Goal: Obtain resource: Obtain resource

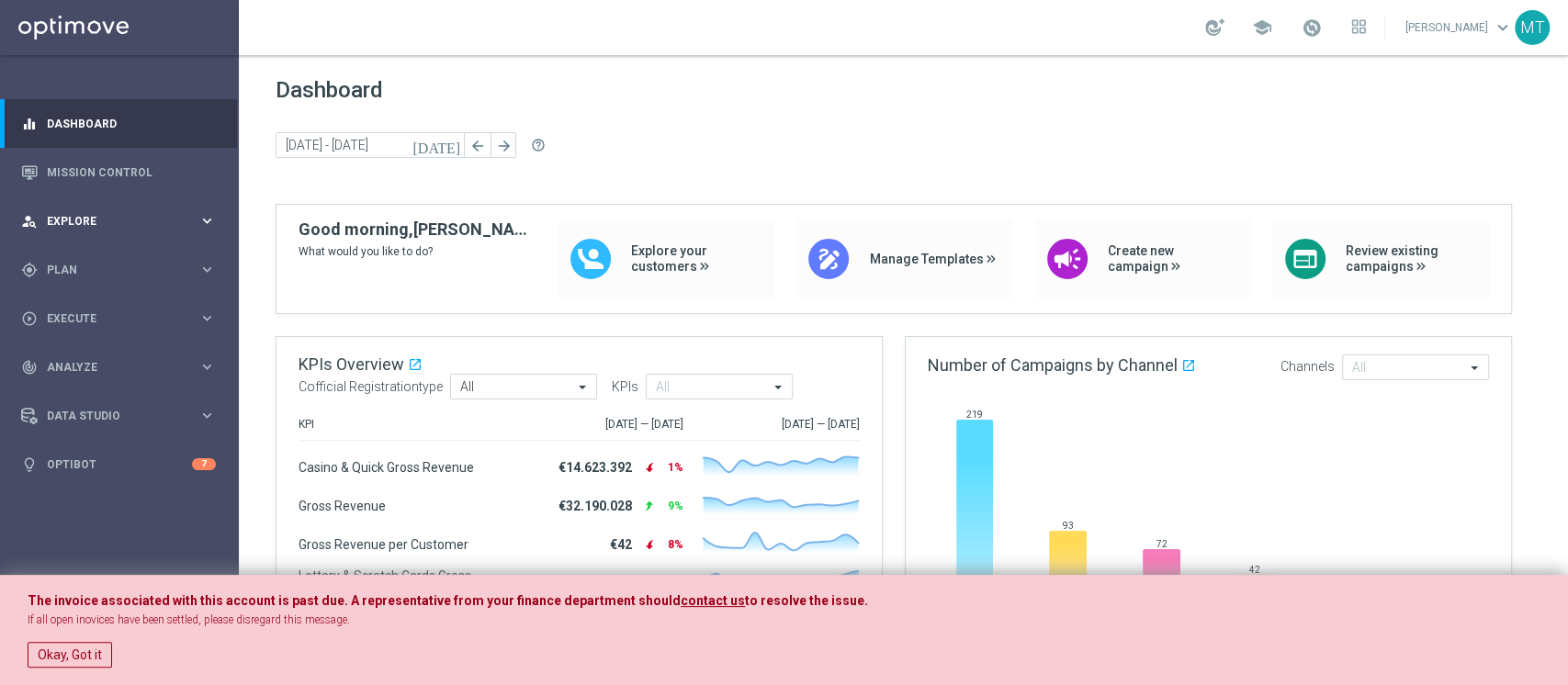
click at [85, 224] on span "Explore" at bounding box center [122, 222] width 152 height 11
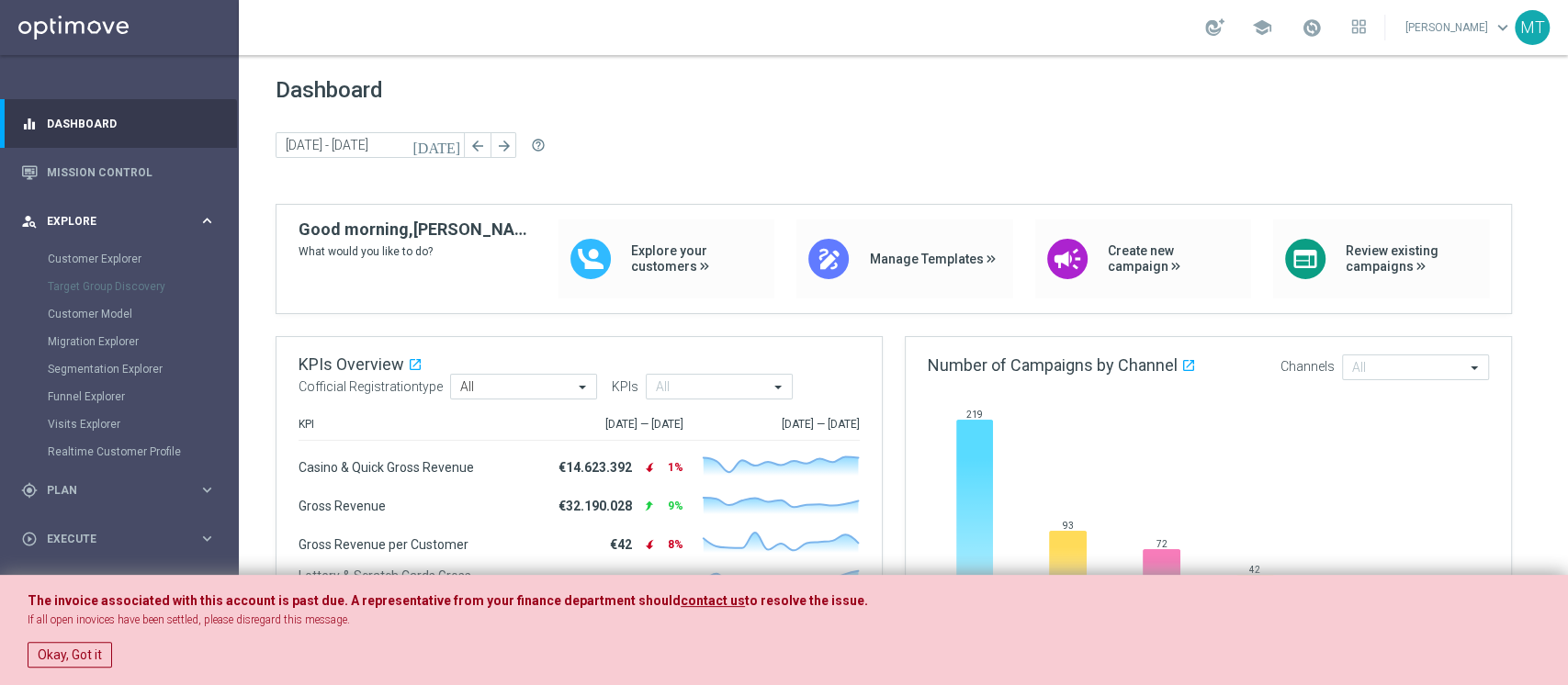
click at [64, 228] on div "person_search Explore" at bounding box center [110, 222] width 177 height 17
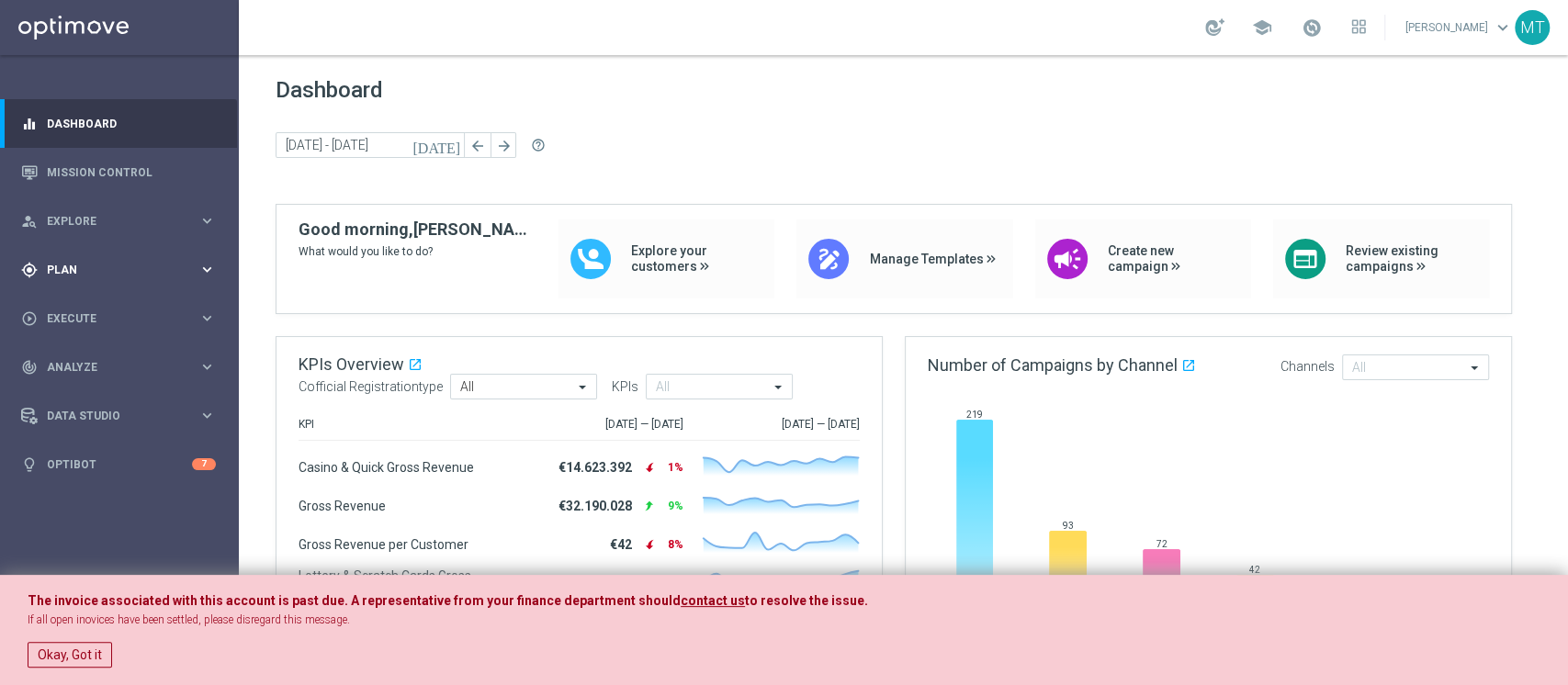
click at [54, 251] on div "gps_fixed Plan keyboard_arrow_right" at bounding box center [118, 269] width 237 height 48
click at [75, 303] on link "Target Groups" at bounding box center [119, 308] width 143 height 15
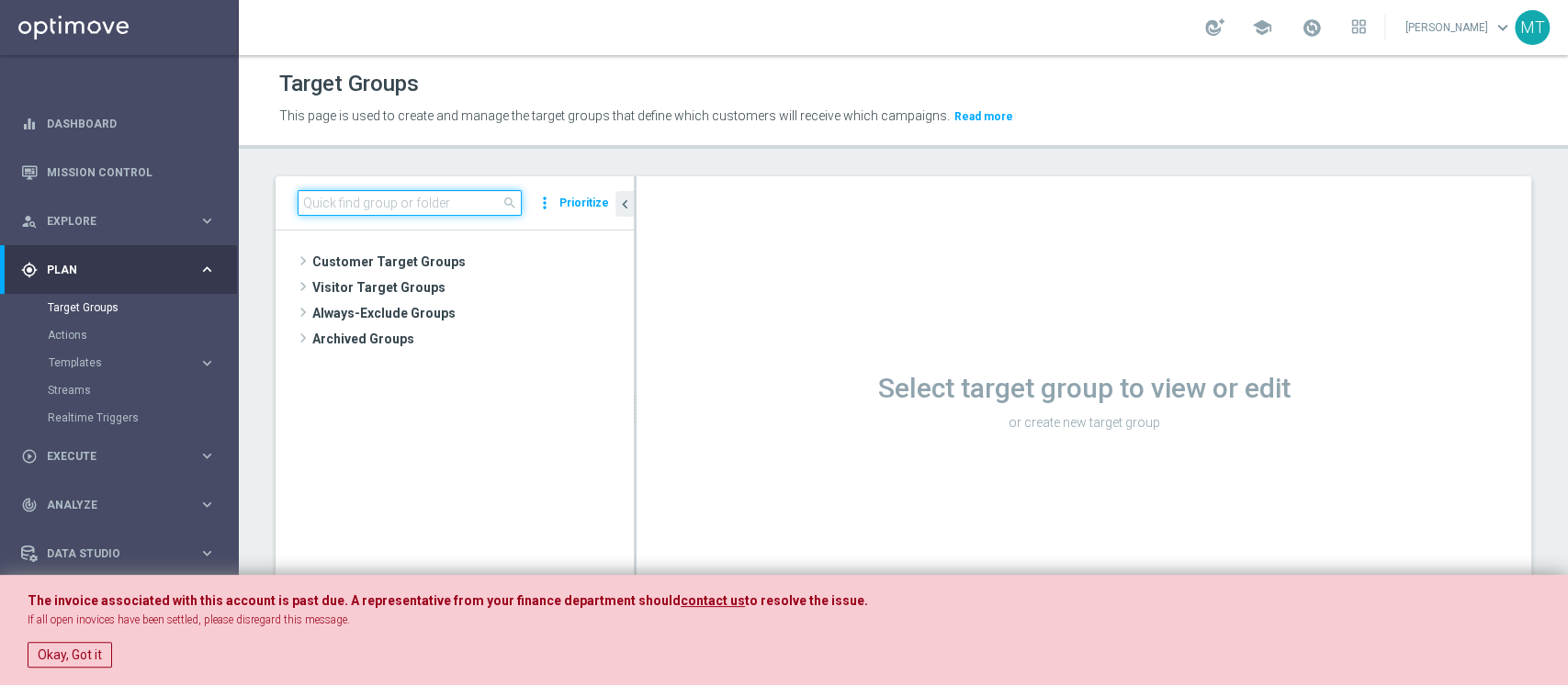
click at [388, 206] on input at bounding box center [410, 203] width 224 height 26
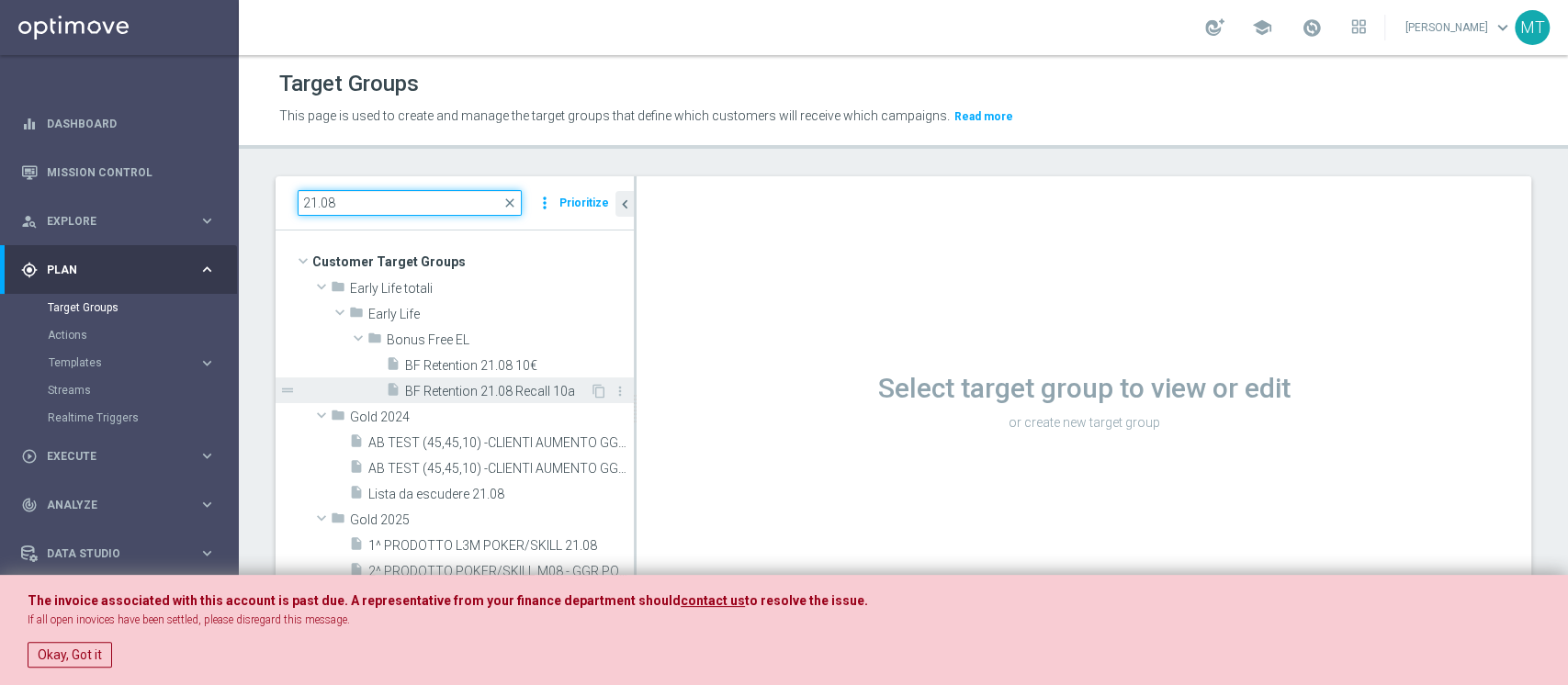
type input "21.08"
click at [497, 388] on span "BF Retention 21.08 Recall 10a" at bounding box center [497, 391] width 184 height 16
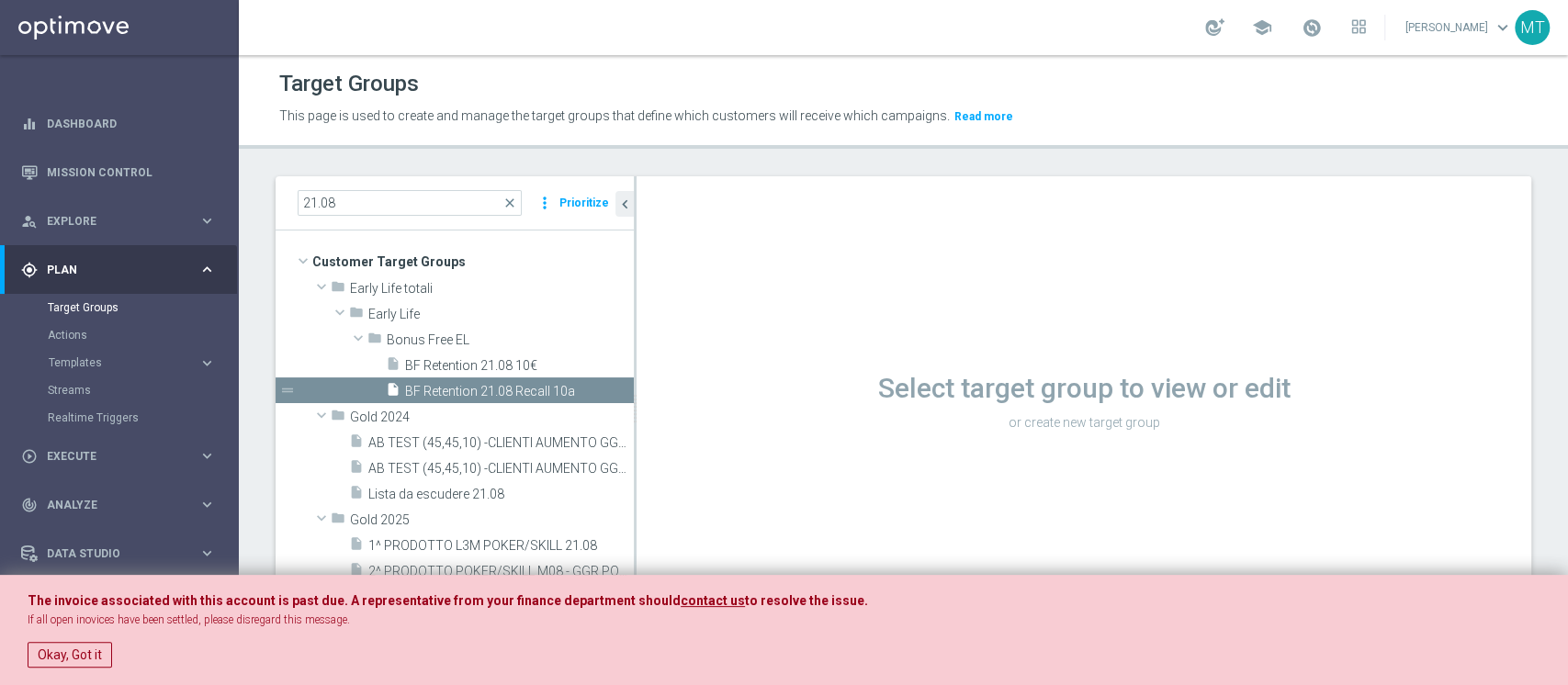
click at [86, 666] on div "The invoice associated with this account is past due. A representative from you…" at bounding box center [784, 629] width 1568 height 111
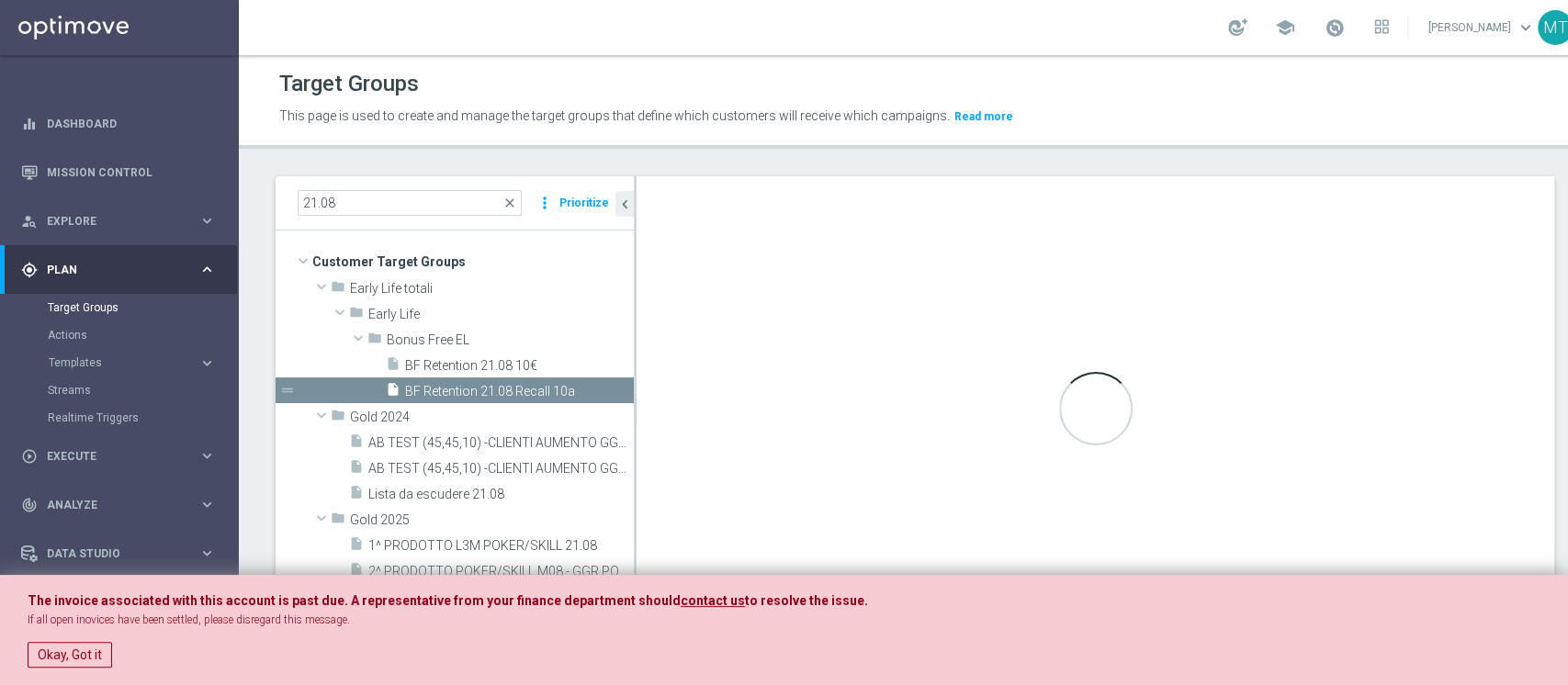
click at [84, 665] on button "Okay, Got it" at bounding box center [70, 654] width 85 height 26
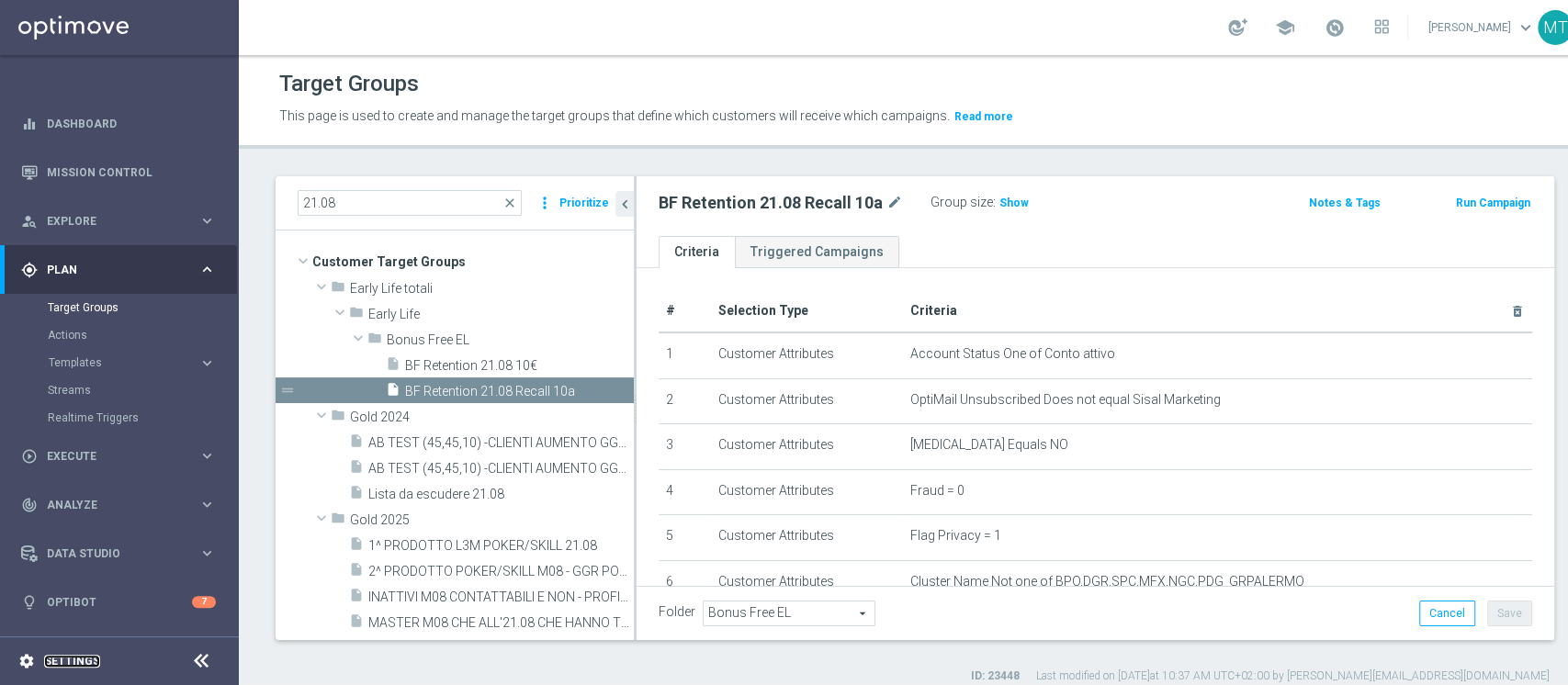
click at [78, 660] on link "Settings" at bounding box center [72, 661] width 56 height 11
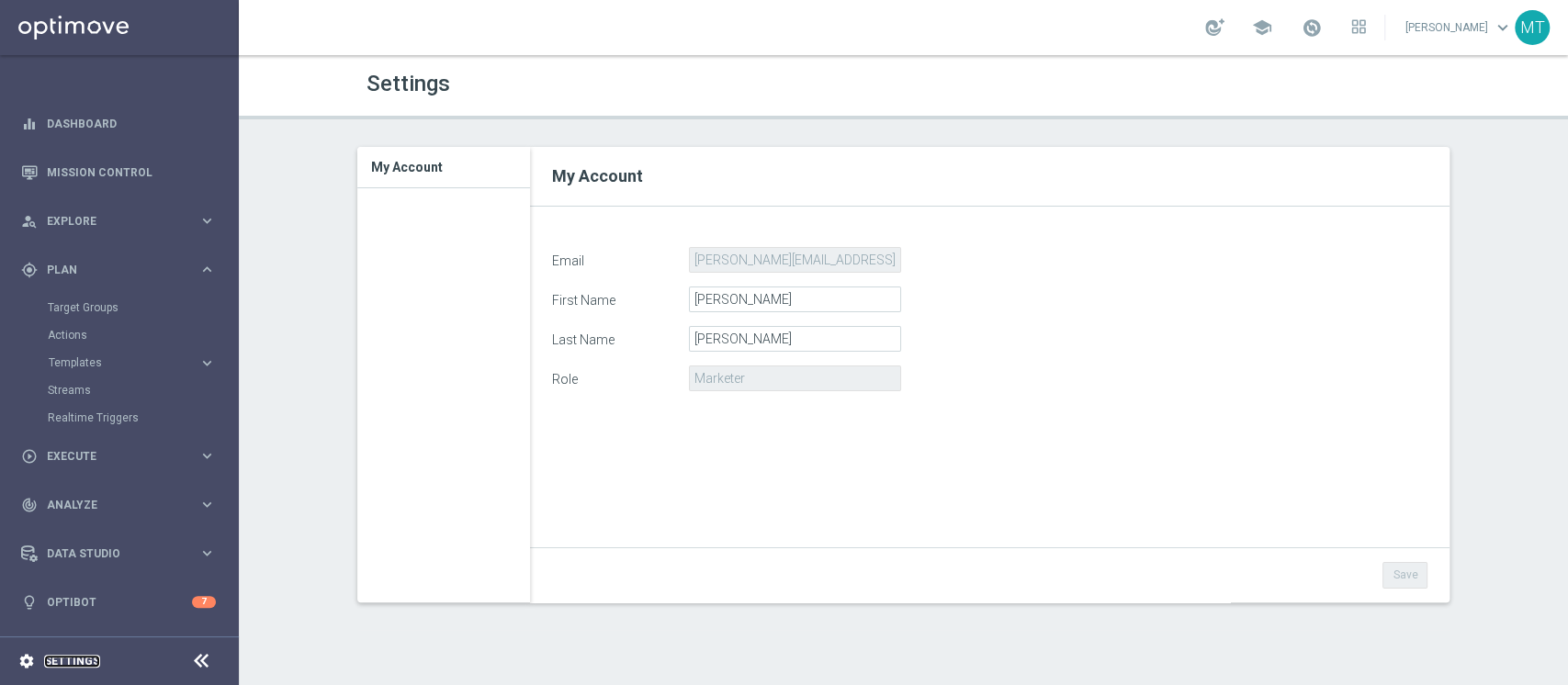
click at [78, 660] on link "Settings" at bounding box center [72, 661] width 56 height 11
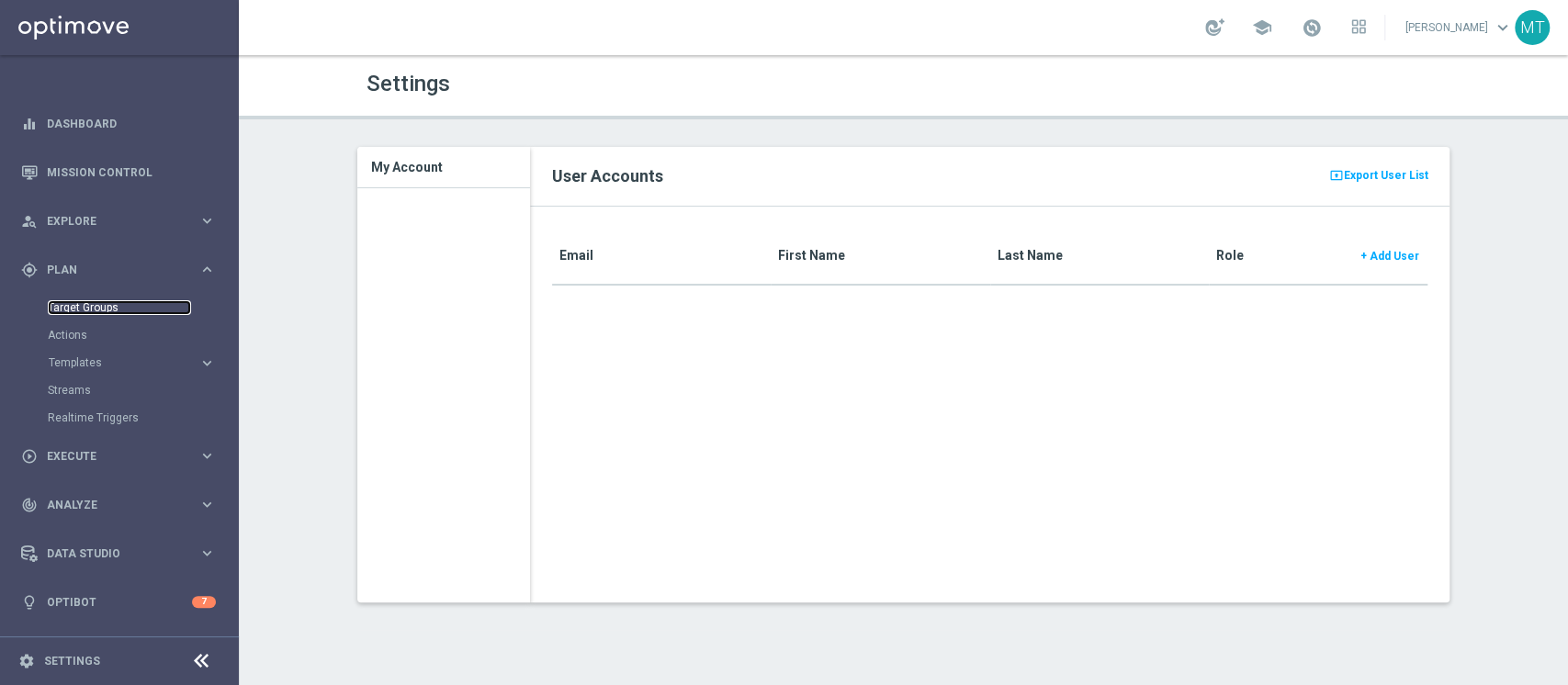
click at [84, 301] on link "Target Groups" at bounding box center [119, 308] width 143 height 15
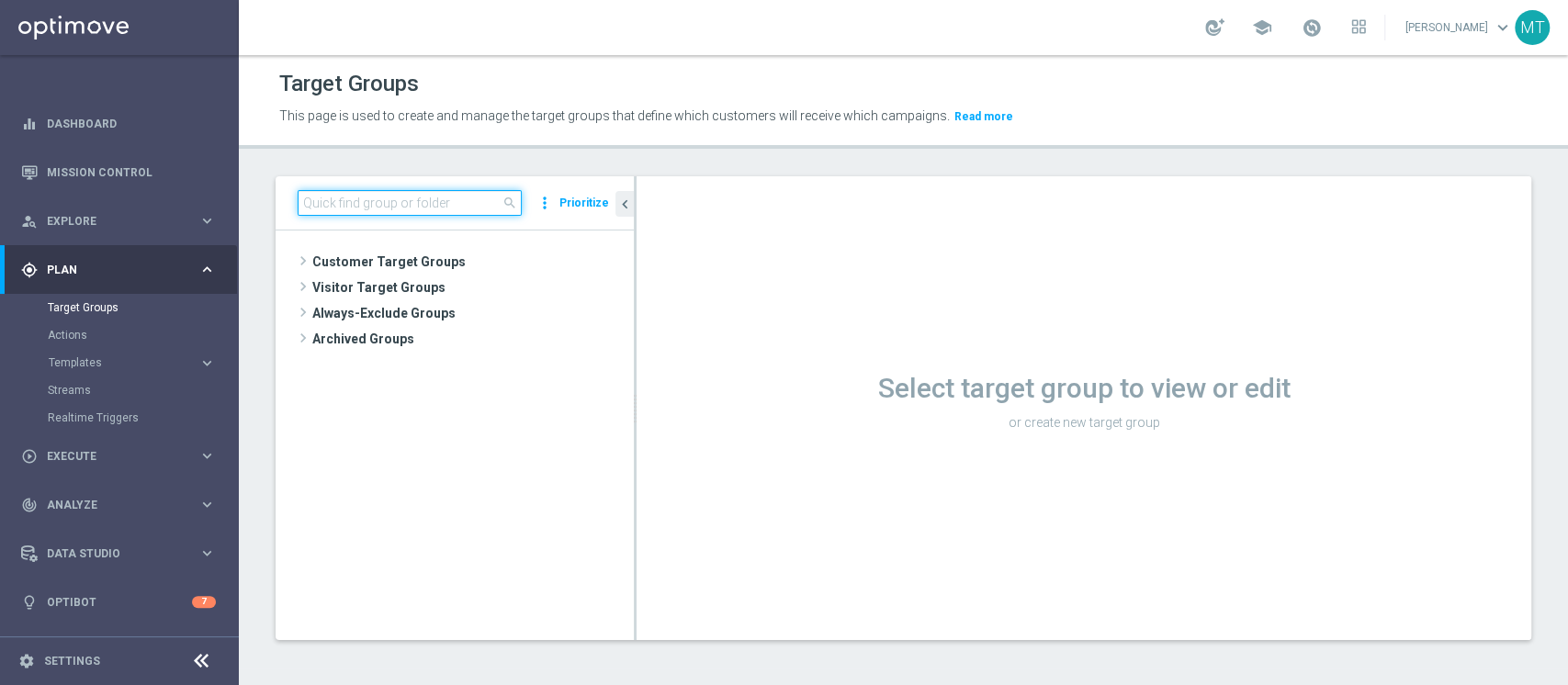
click at [330, 213] on input at bounding box center [410, 203] width 224 height 26
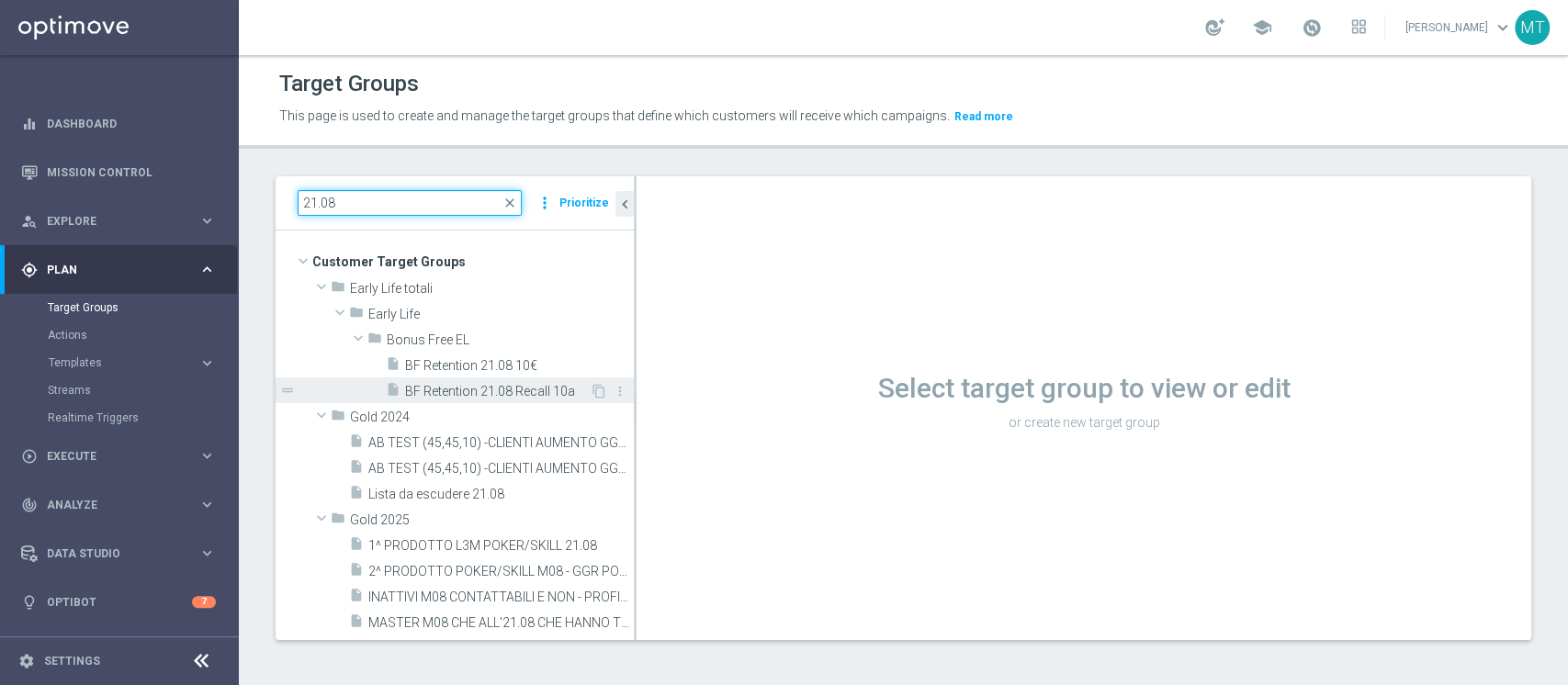
type input "21.08"
click at [472, 391] on span "BF Retention 21.08 Recall 10a" at bounding box center [497, 391] width 184 height 16
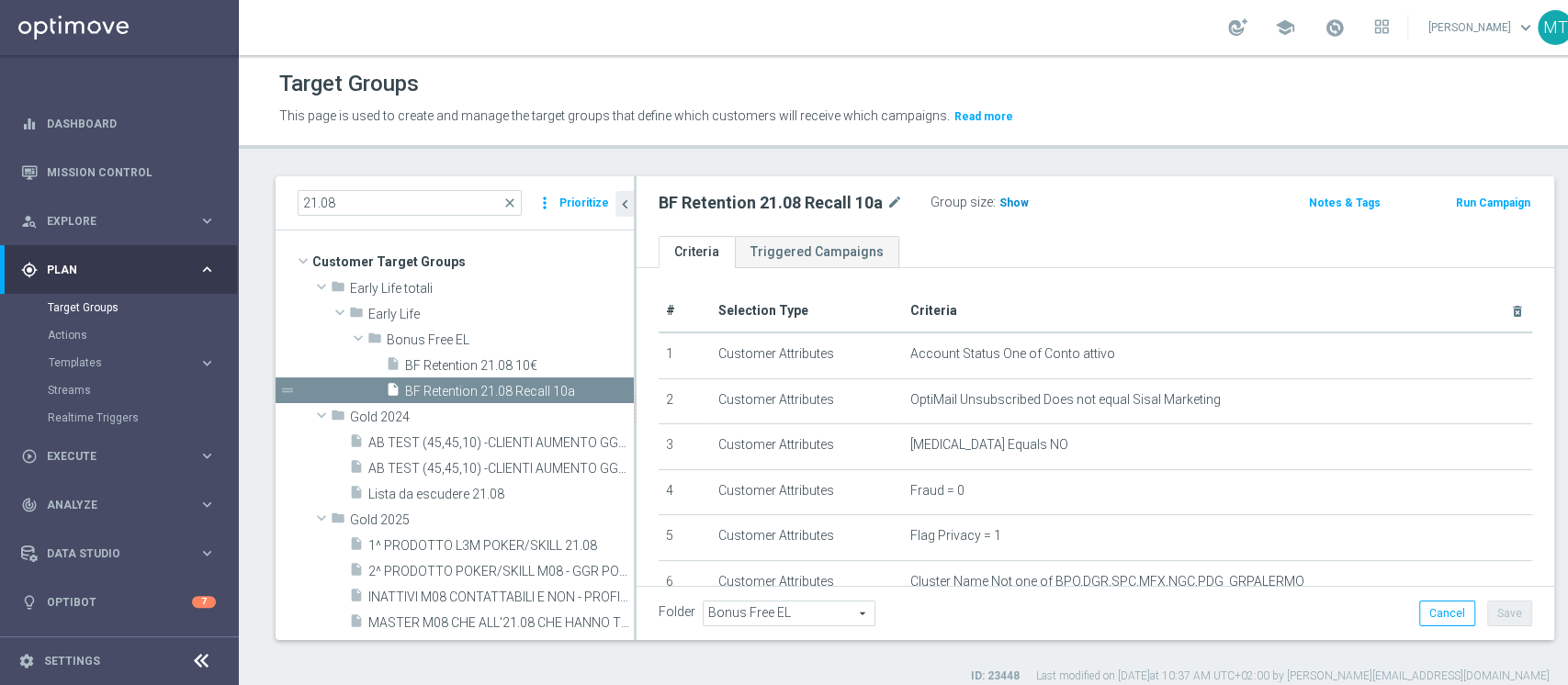
click at [1003, 211] on h3 "Show" at bounding box center [1014, 203] width 34 height 20
click at [1009, 205] on span "10,341" at bounding box center [1019, 205] width 38 height 18
click at [1000, 197] on span "10,341" at bounding box center [1019, 205] width 38 height 18
click at [1004, 202] on span "10,341" at bounding box center [1019, 205] width 38 height 18
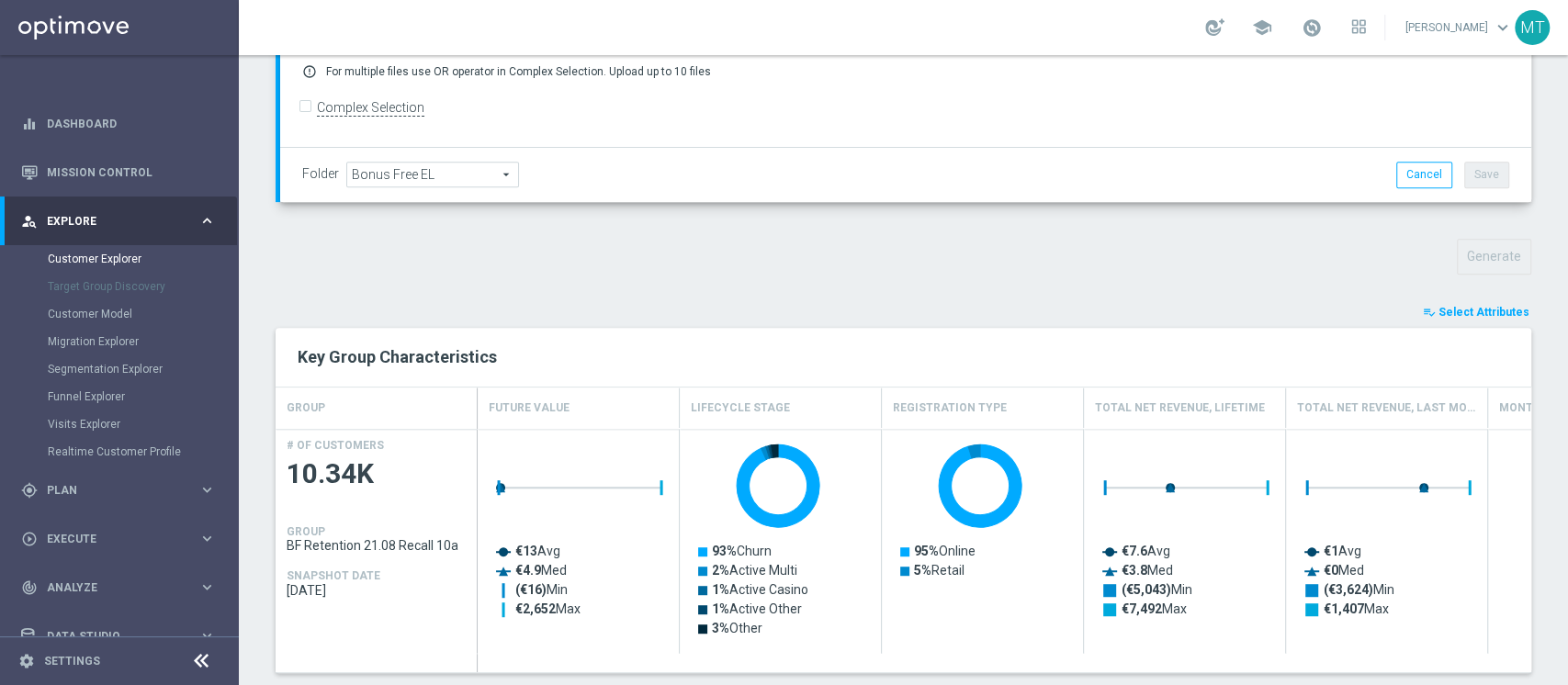
scroll to position [491, 0]
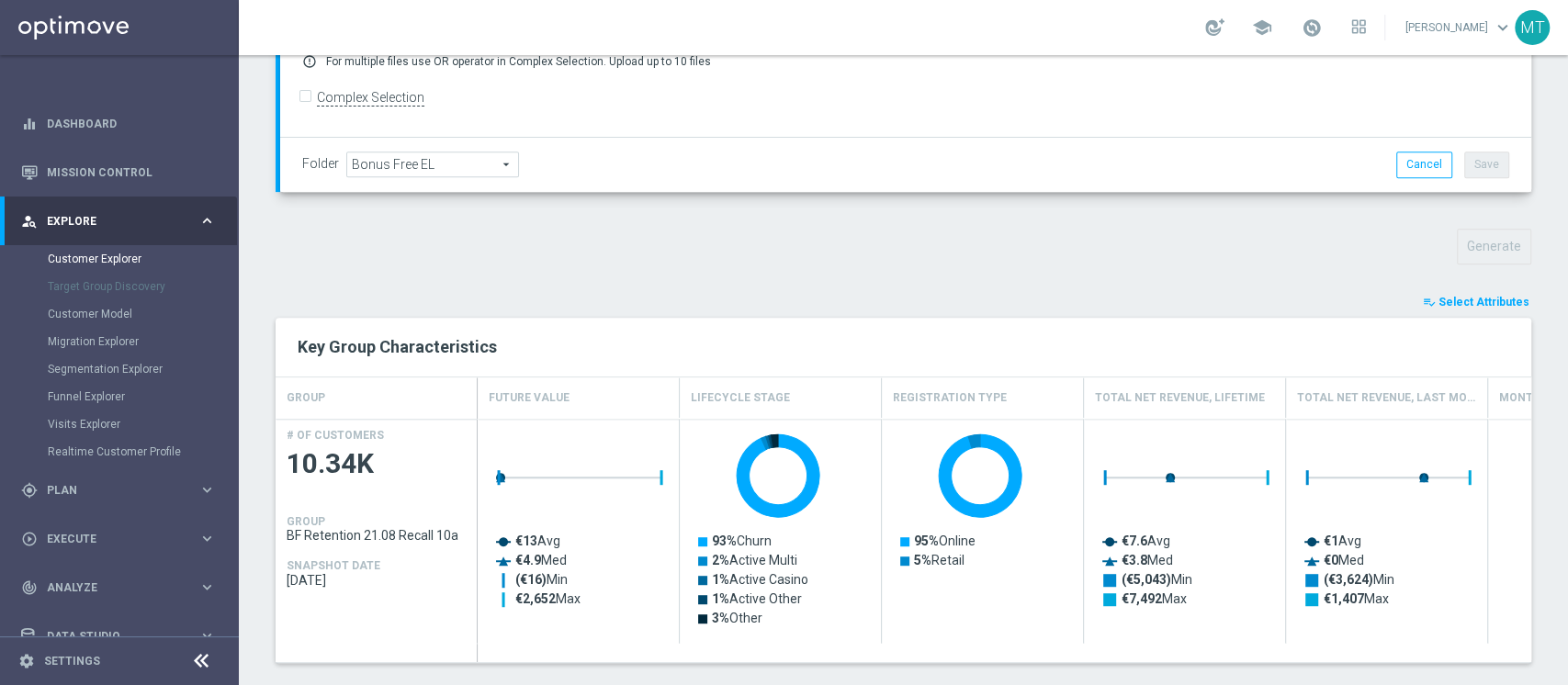
click at [1480, 298] on span "Select Attributes" at bounding box center [1483, 302] width 91 height 13
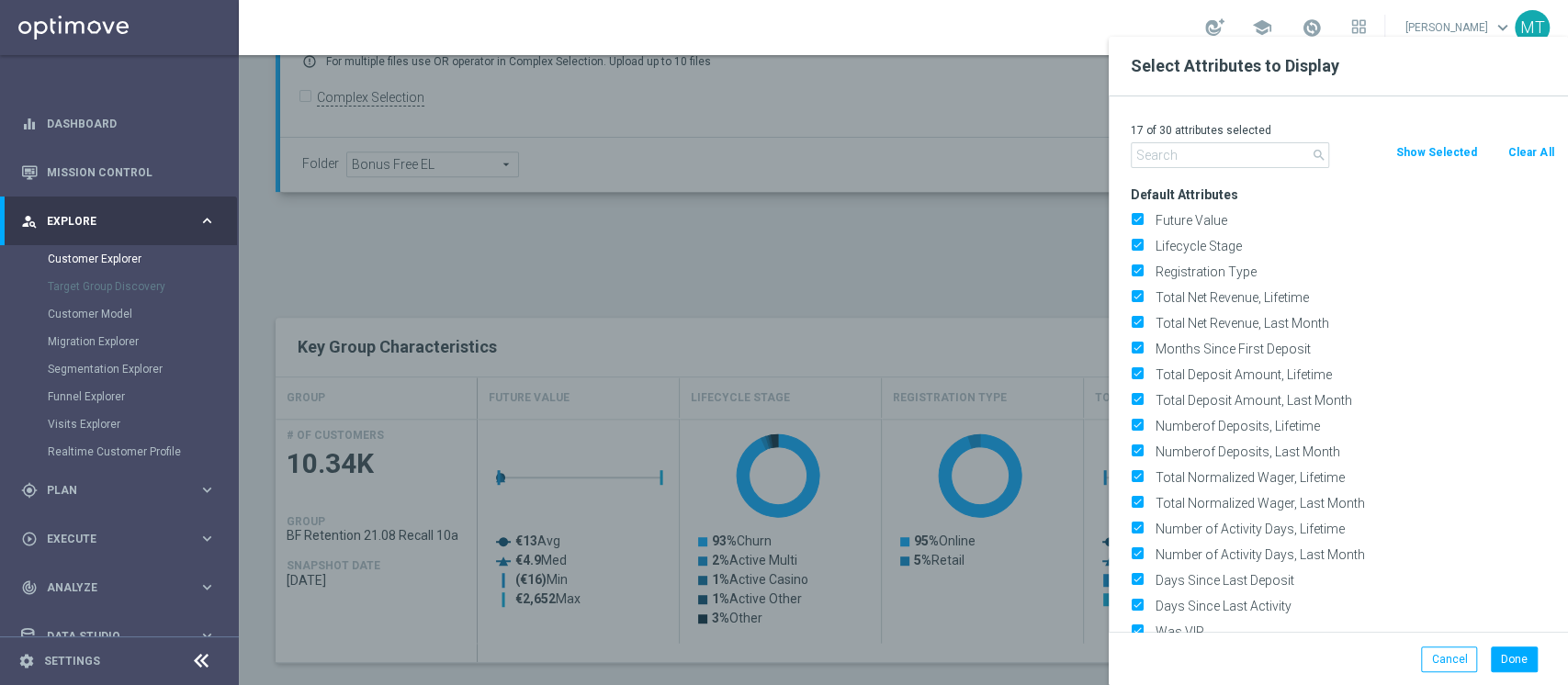
click at [1513, 158] on button "Clear All" at bounding box center [1530, 153] width 48 height 20
checkbox input "false"
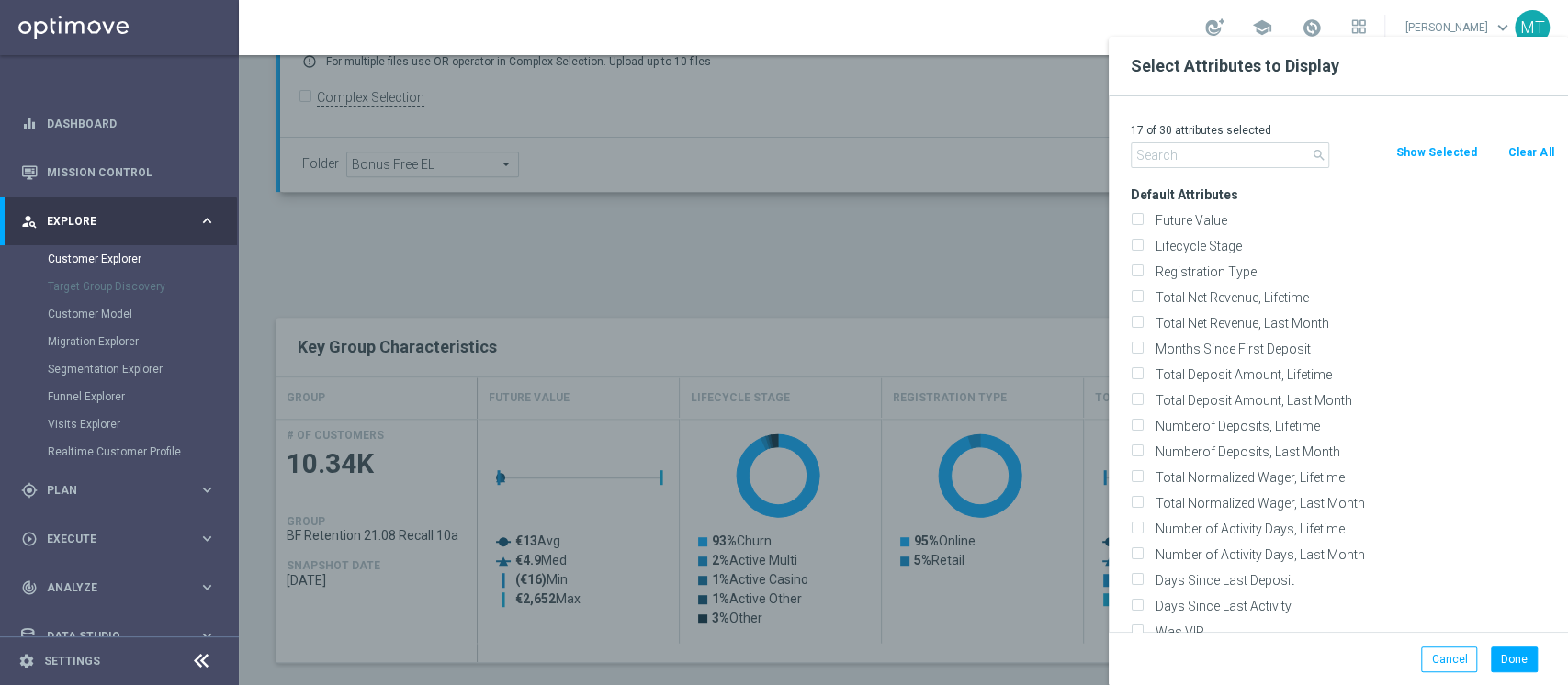
checkbox input "false"
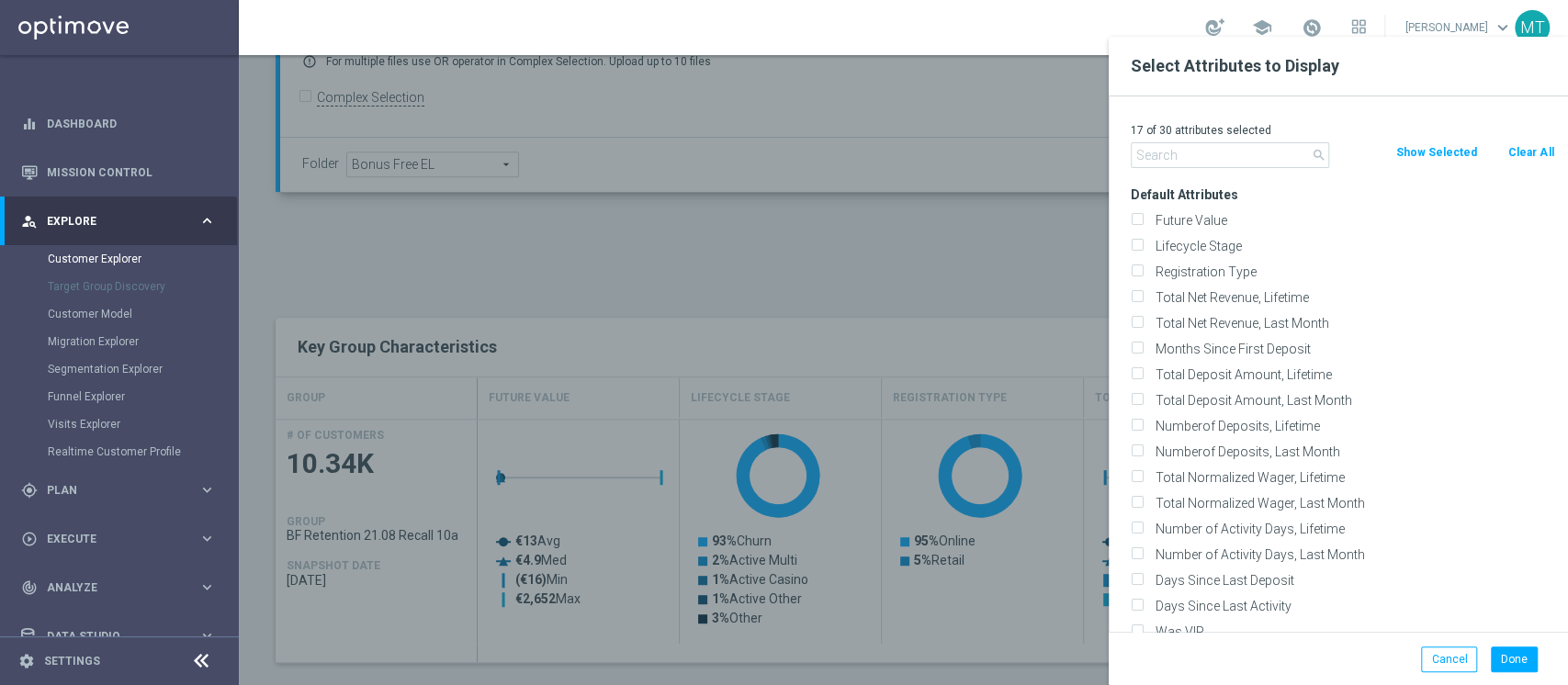
checkbox input "false"
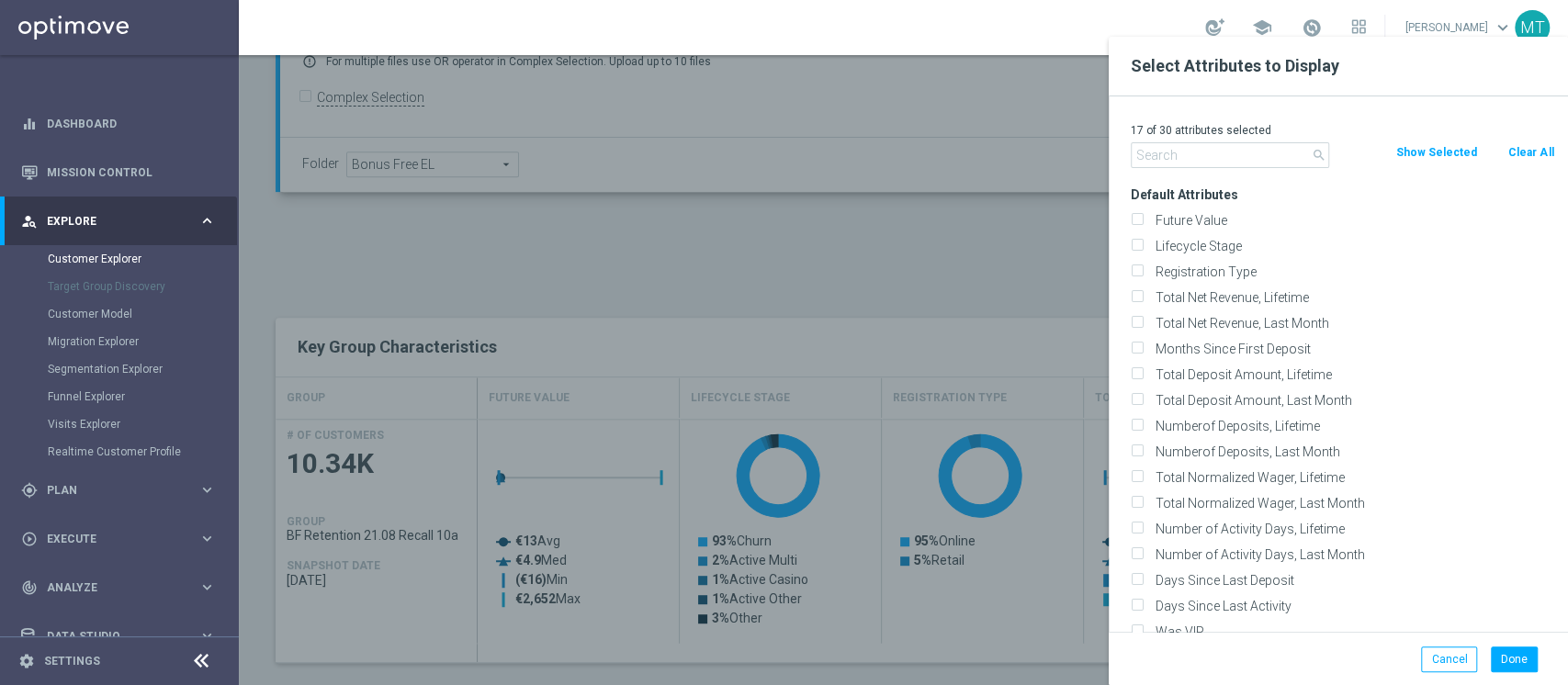
checkbox input "false"
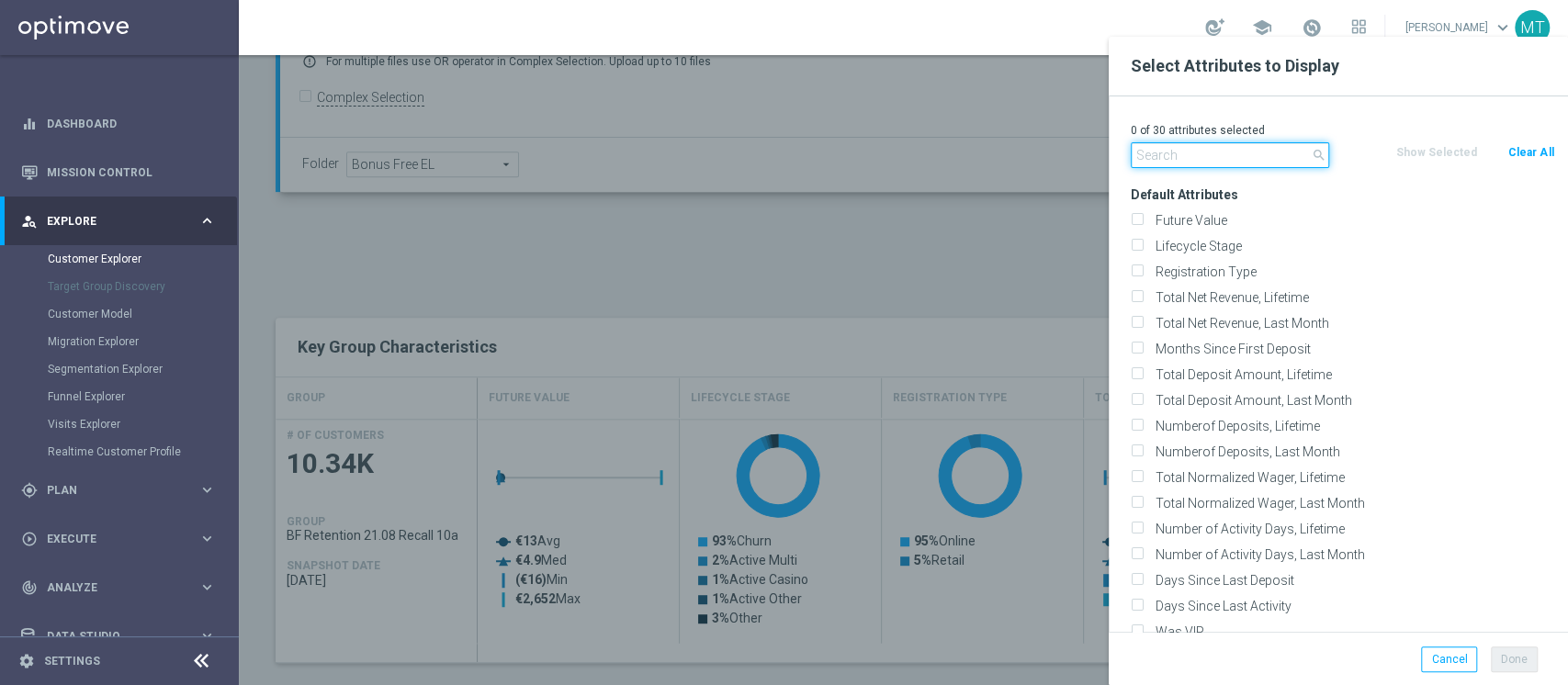
click at [1224, 149] on input "text" at bounding box center [1229, 155] width 198 height 26
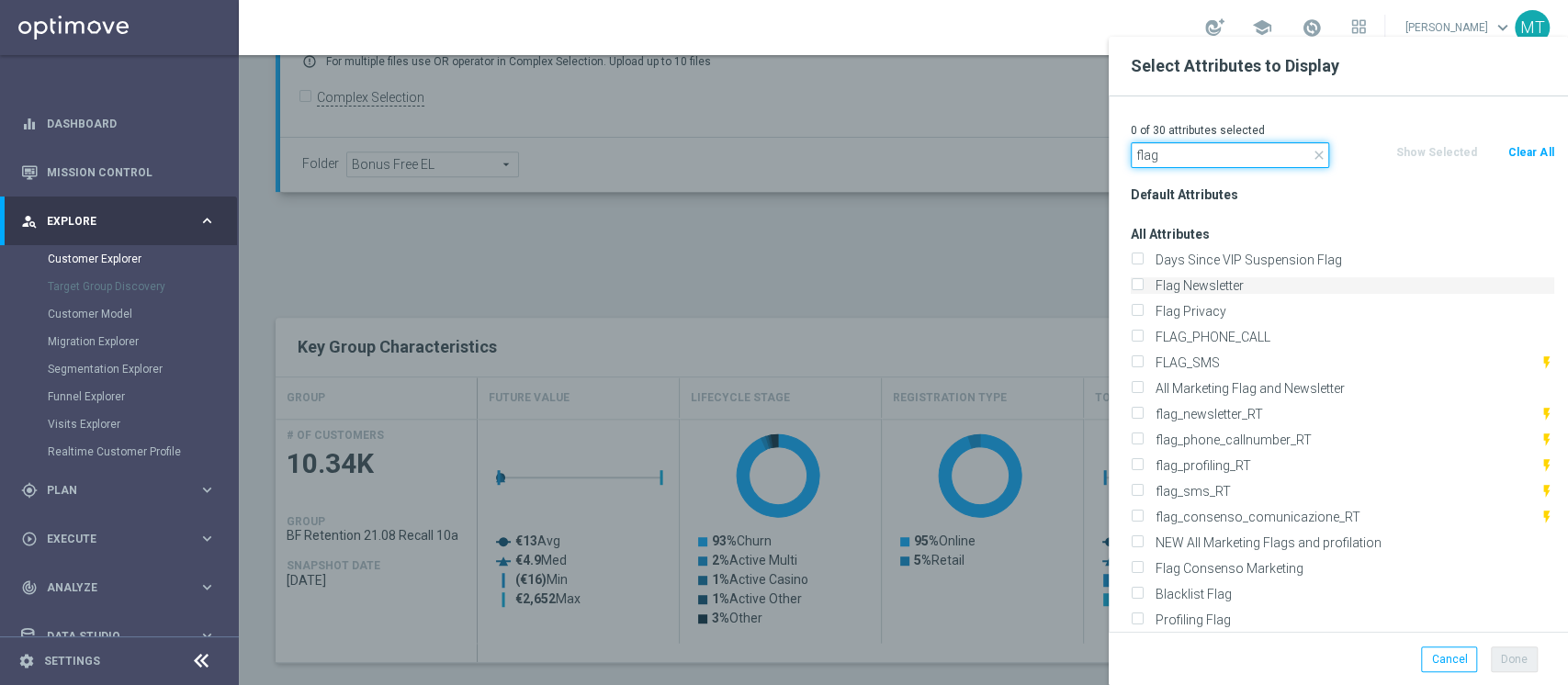
type input "flag"
click at [1182, 289] on label "Flag Newsletter" at bounding box center [1351, 286] width 405 height 17
click at [1142, 289] on input "Flag Newsletter" at bounding box center [1136, 288] width 12 height 12
checkbox input "true"
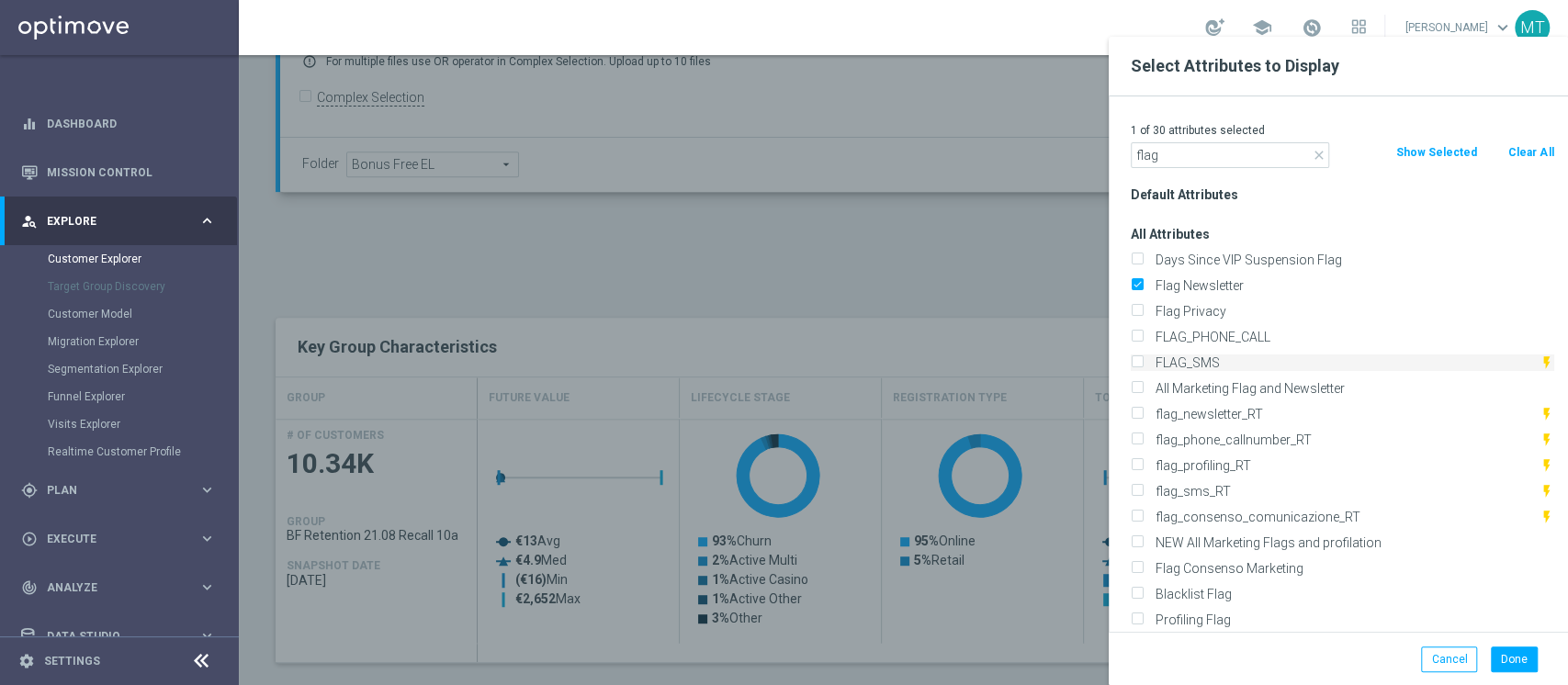
click at [1176, 366] on label "FLAG_SMS" at bounding box center [1344, 363] width 390 height 17
click at [1142, 366] on input "FLAG_SMS" at bounding box center [1136, 365] width 12 height 12
checkbox input "true"
click at [1168, 612] on label "Profiling Flag" at bounding box center [1351, 620] width 405 height 17
click at [1142, 616] on input "Profiling Flag" at bounding box center [1136, 622] width 12 height 12
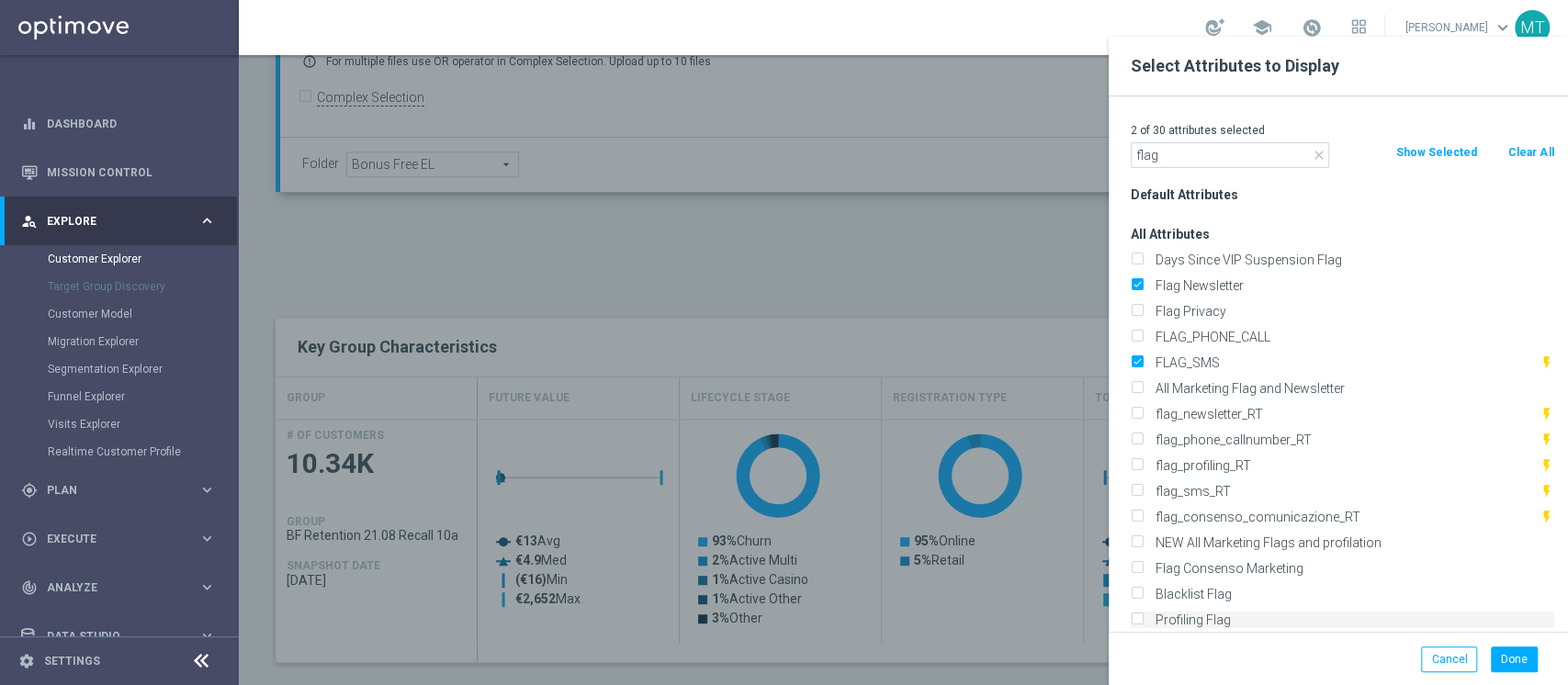
checkbox input "true"
click at [1227, 153] on input "flag" at bounding box center [1229, 155] width 198 height 26
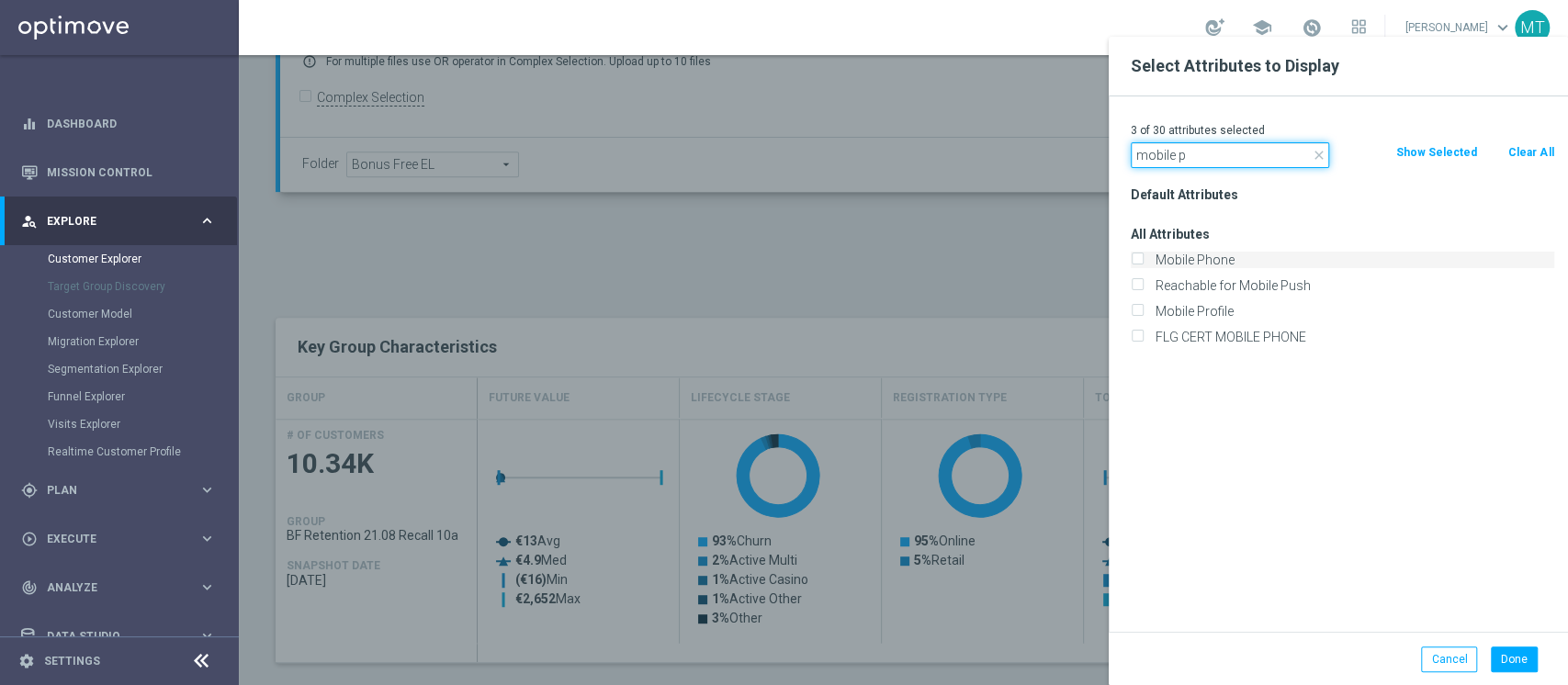
type input "mobile p"
click at [1207, 256] on label "Mobile Phone" at bounding box center [1351, 260] width 405 height 17
click at [1142, 256] on input "Mobile Phone" at bounding box center [1136, 262] width 12 height 12
checkbox input "true"
click at [1497, 657] on button "Done" at bounding box center [1514, 659] width 47 height 26
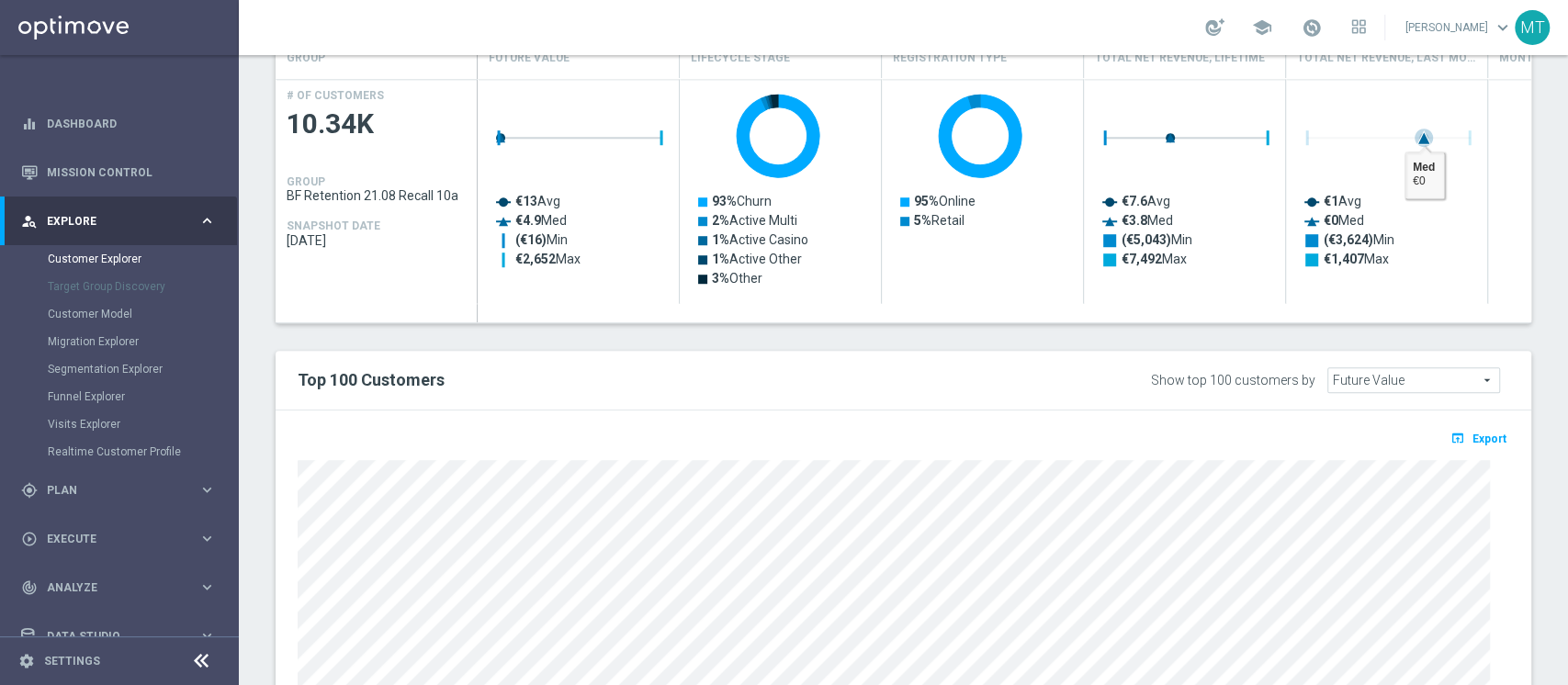
type input "Search"
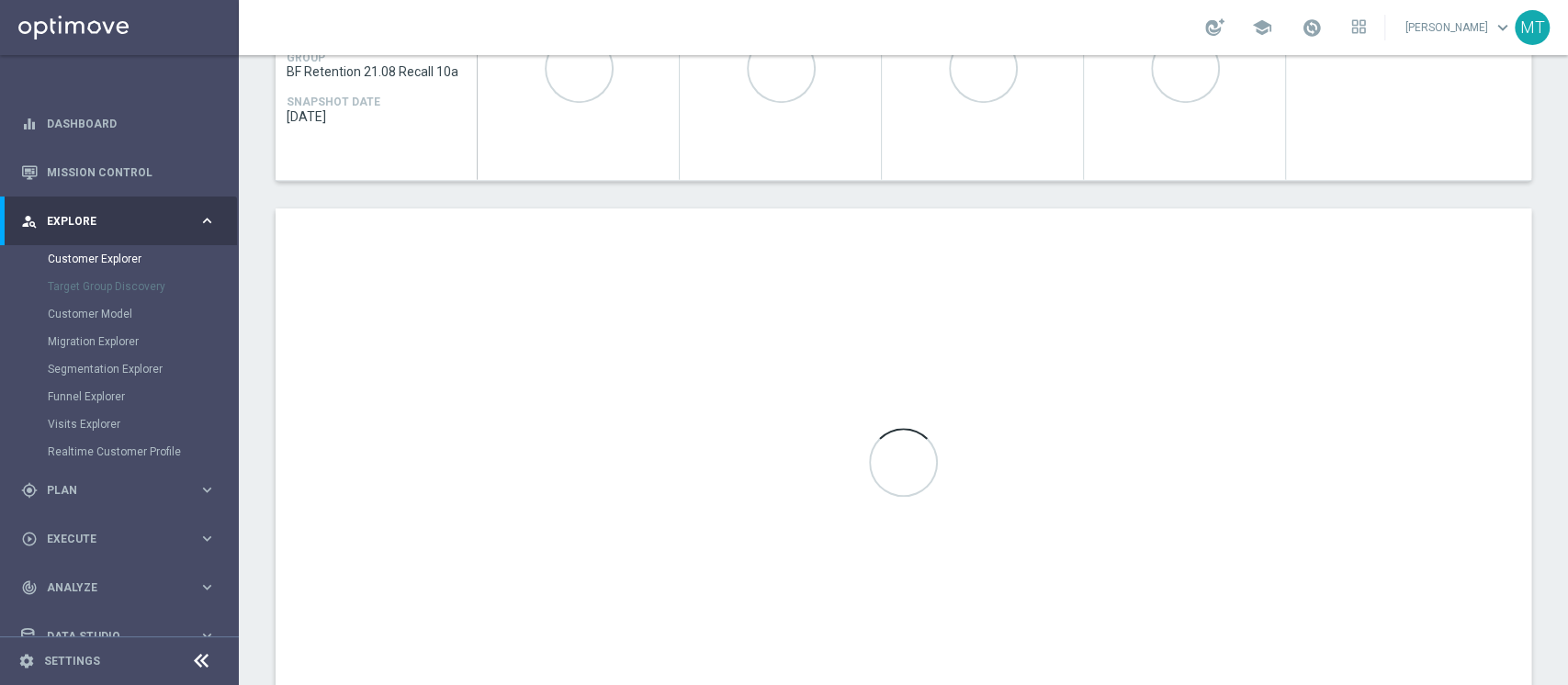
scroll to position [980, 0]
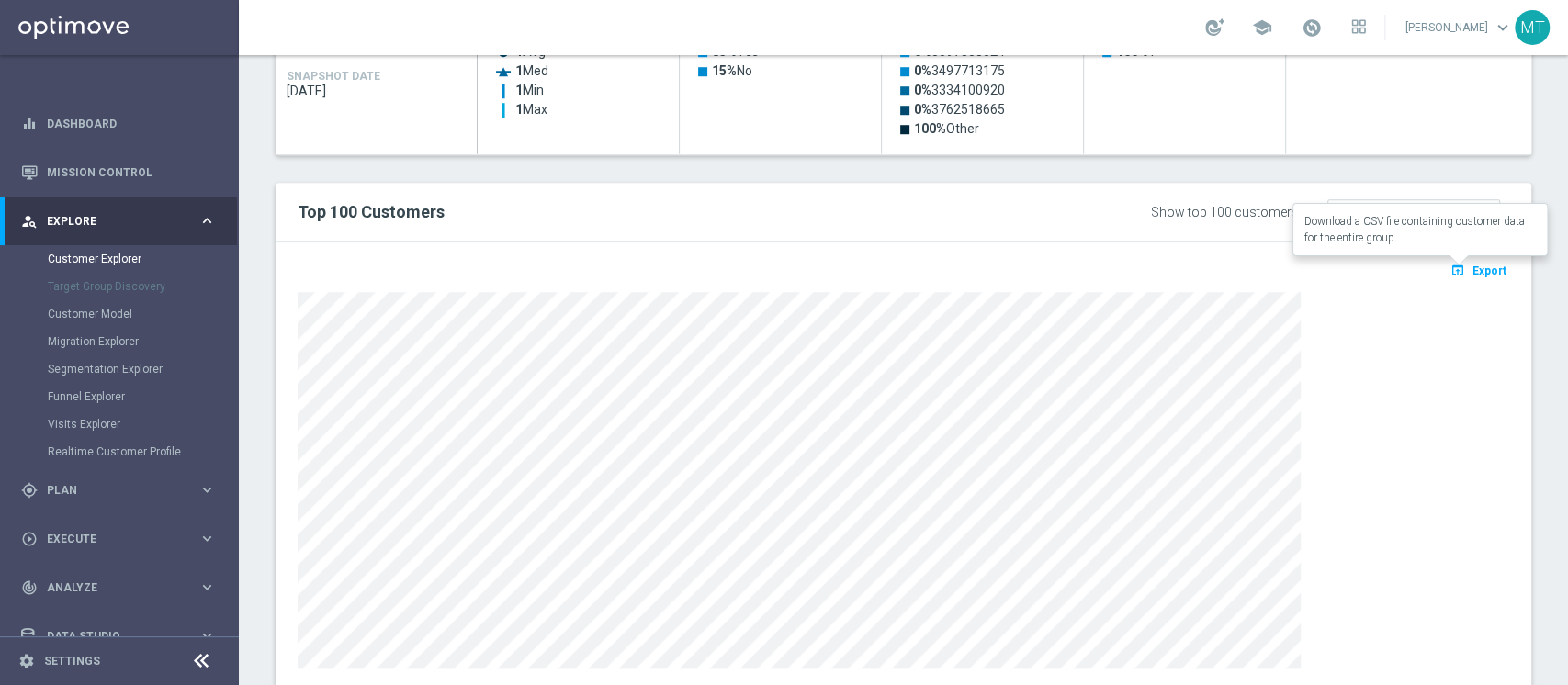
click at [1476, 265] on span "Export" at bounding box center [1489, 271] width 34 height 13
